Goal: Task Accomplishment & Management: Manage account settings

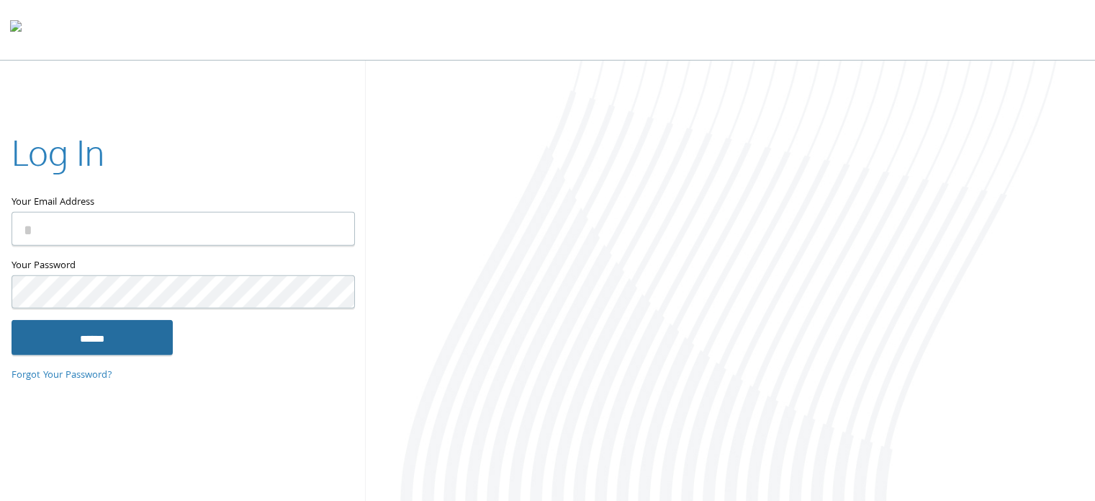
type input "**********"
click at [118, 335] on input "******" at bounding box center [92, 337] width 161 height 35
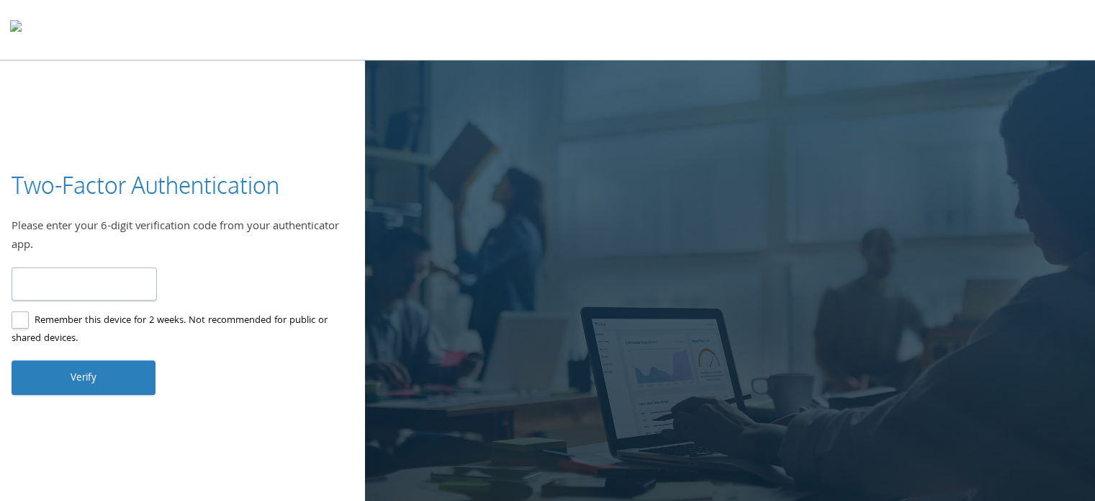
type input "******"
